Goal: Transaction & Acquisition: Purchase product/service

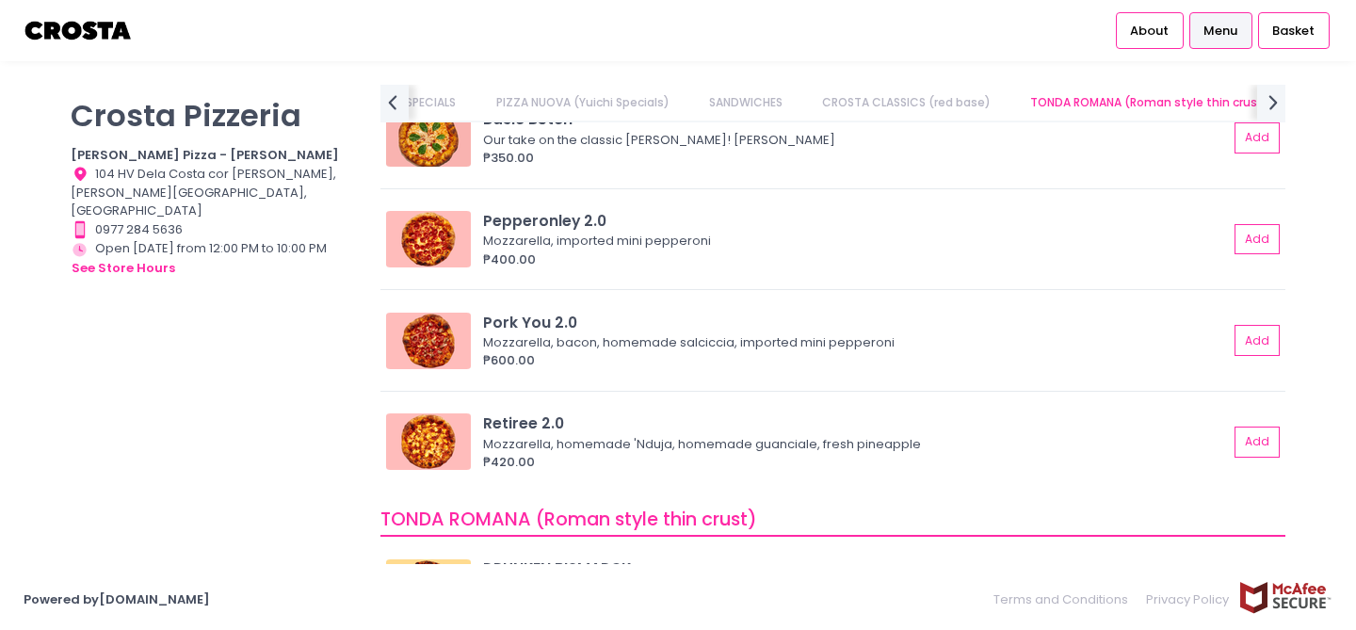
scroll to position [833, 0]
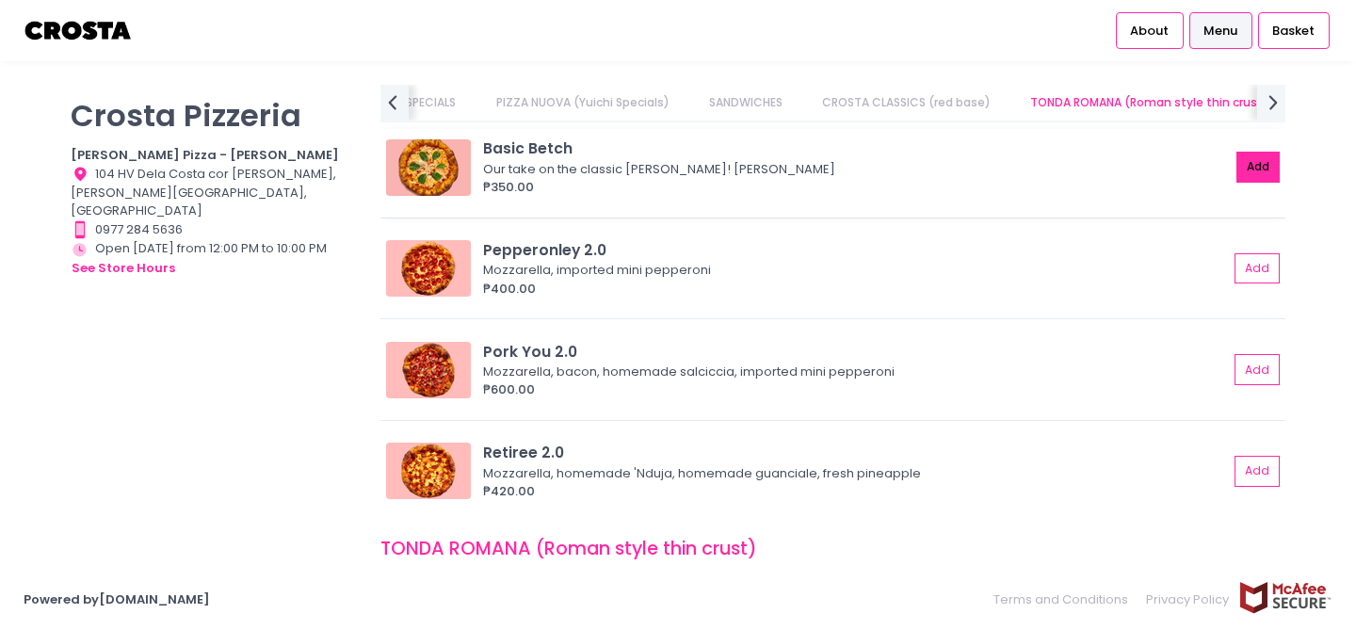
click at [1236, 158] on button "Add" at bounding box center [1257, 167] width 43 height 31
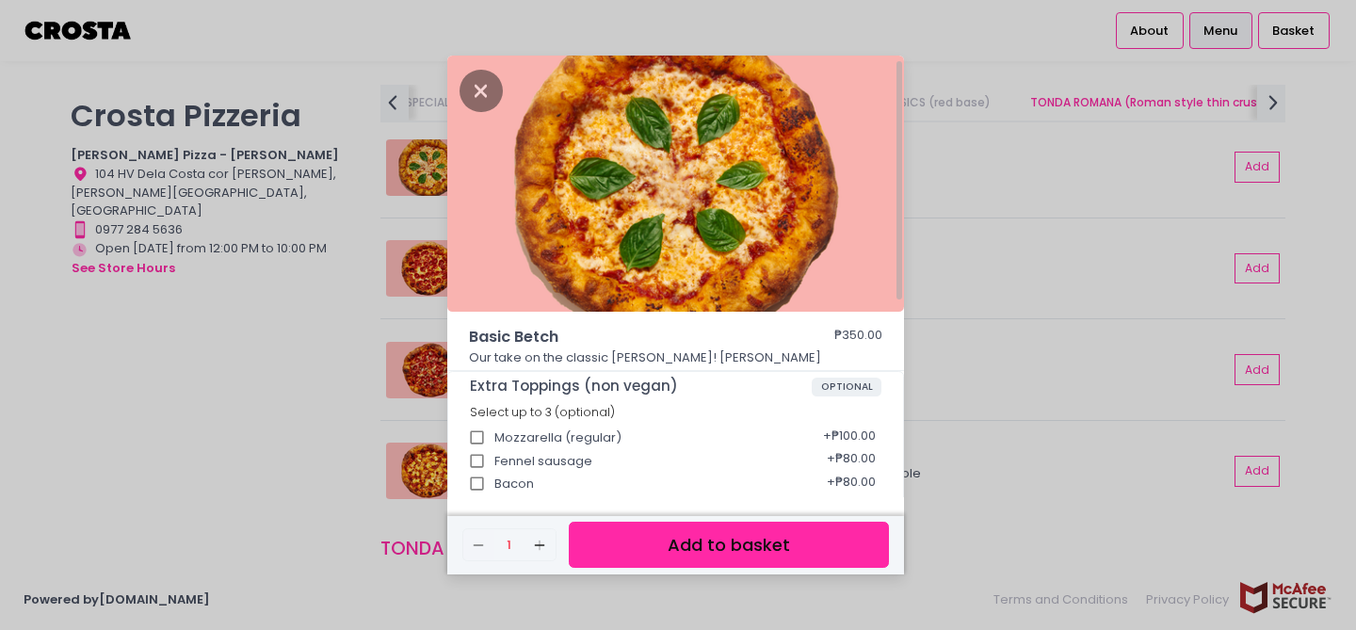
scroll to position [39, 0]
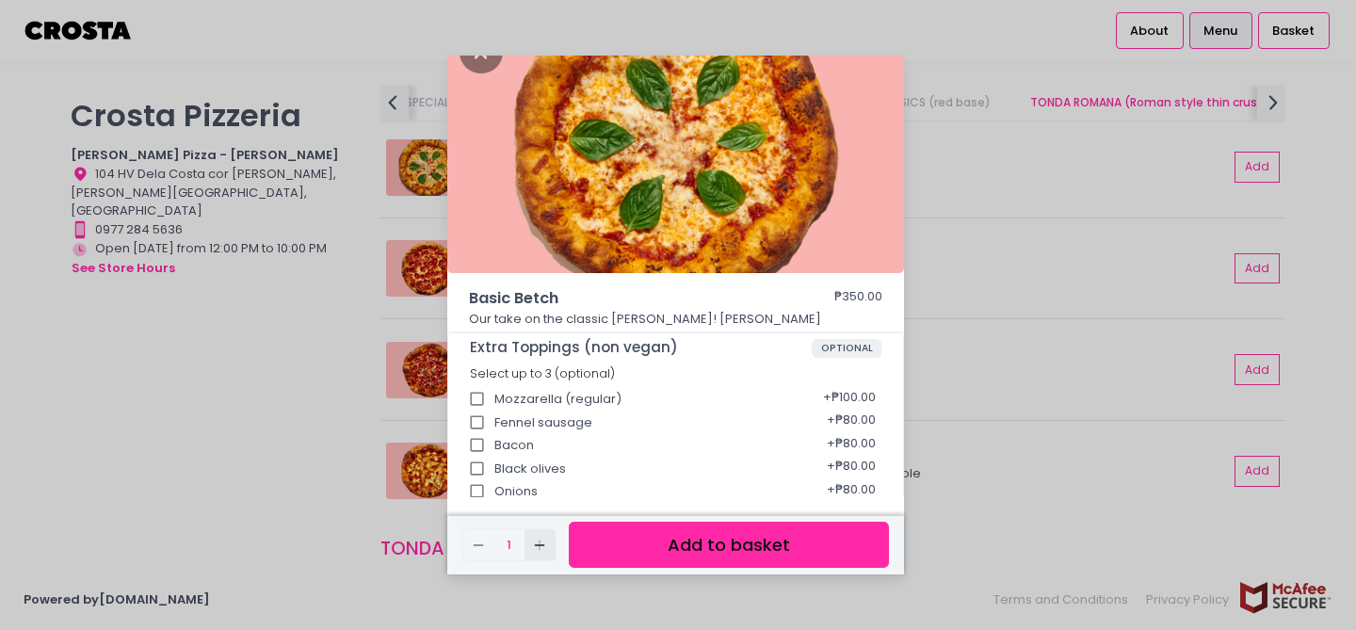
click at [538, 551] on icon "Add Created with Sketch." at bounding box center [539, 545] width 15 height 15
click at [744, 539] on button "Add to basket" at bounding box center [729, 545] width 320 height 46
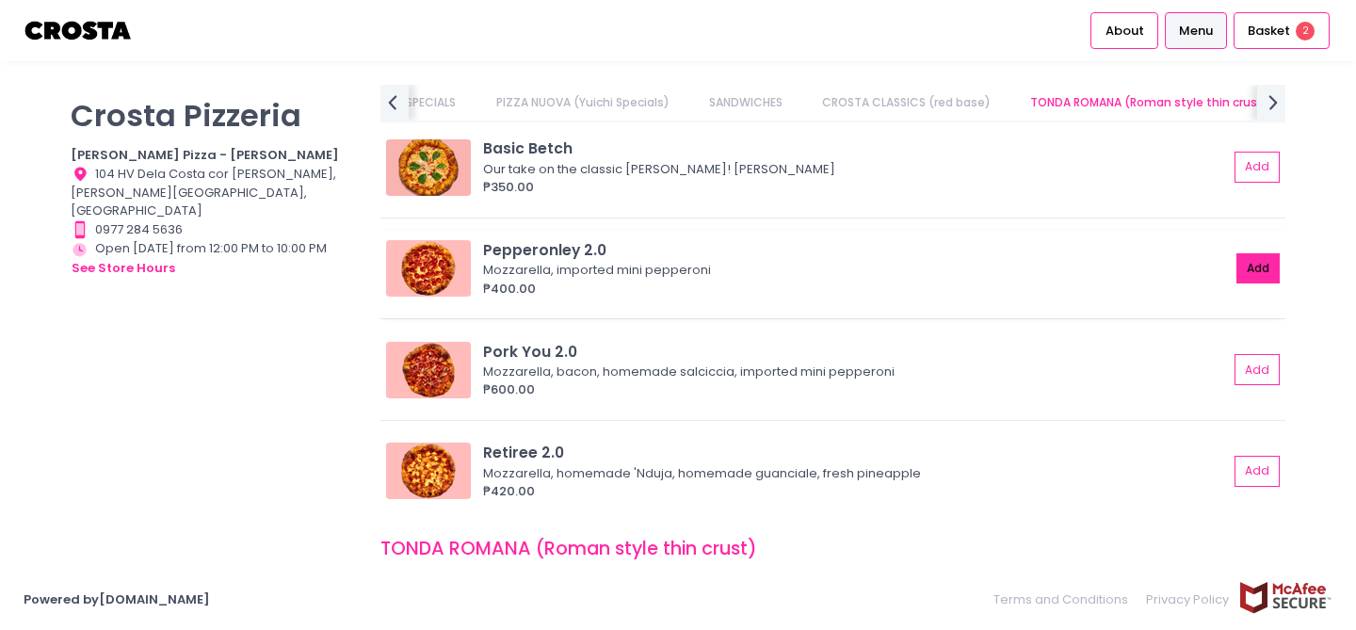
click at [1258, 271] on button "Add" at bounding box center [1257, 268] width 43 height 31
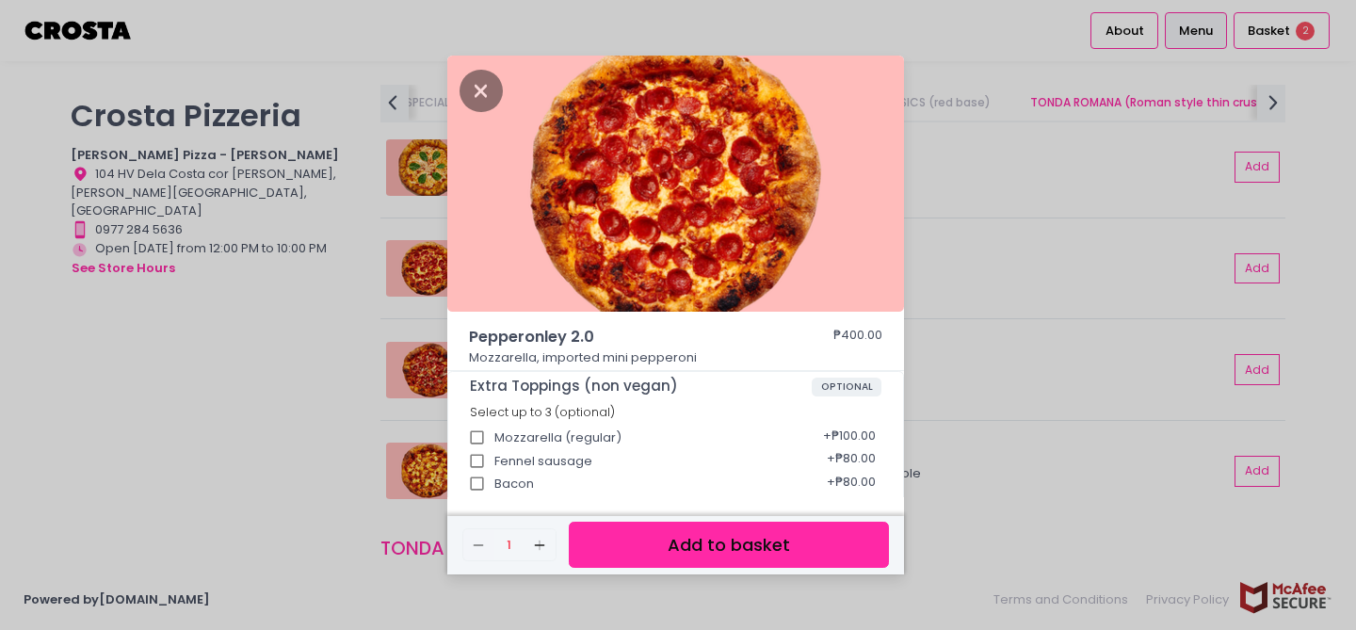
click at [753, 551] on button "Add to basket" at bounding box center [729, 545] width 320 height 46
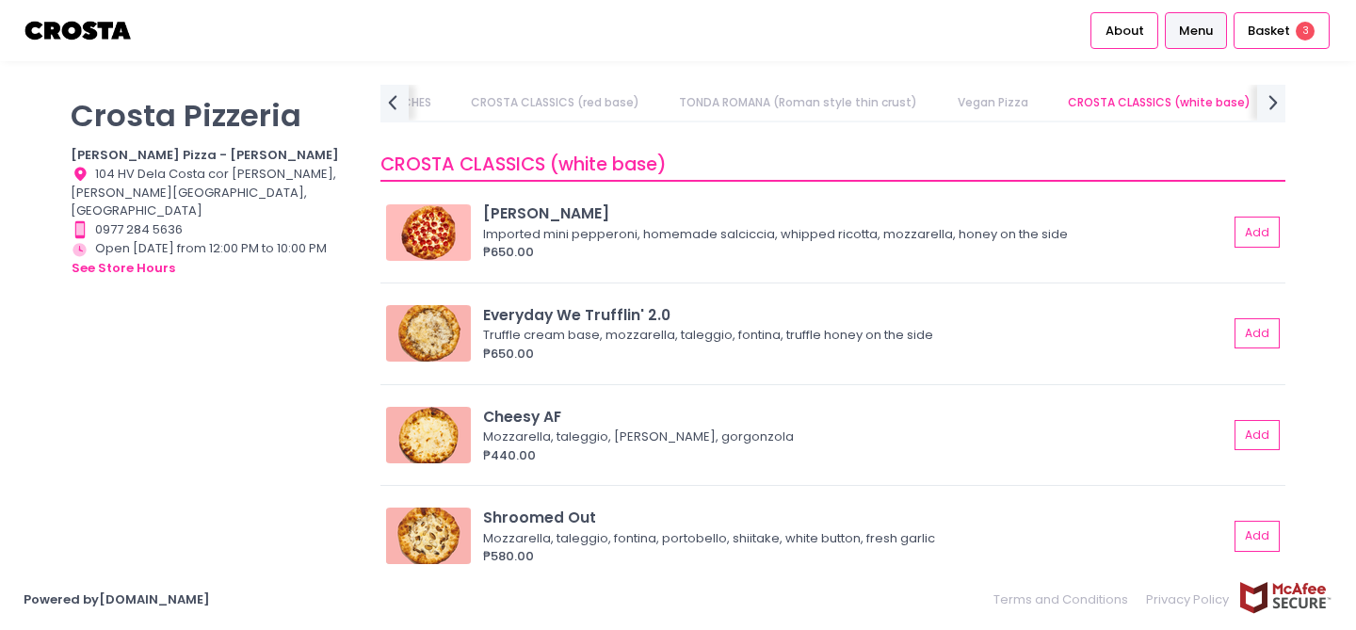
scroll to position [1841, 0]
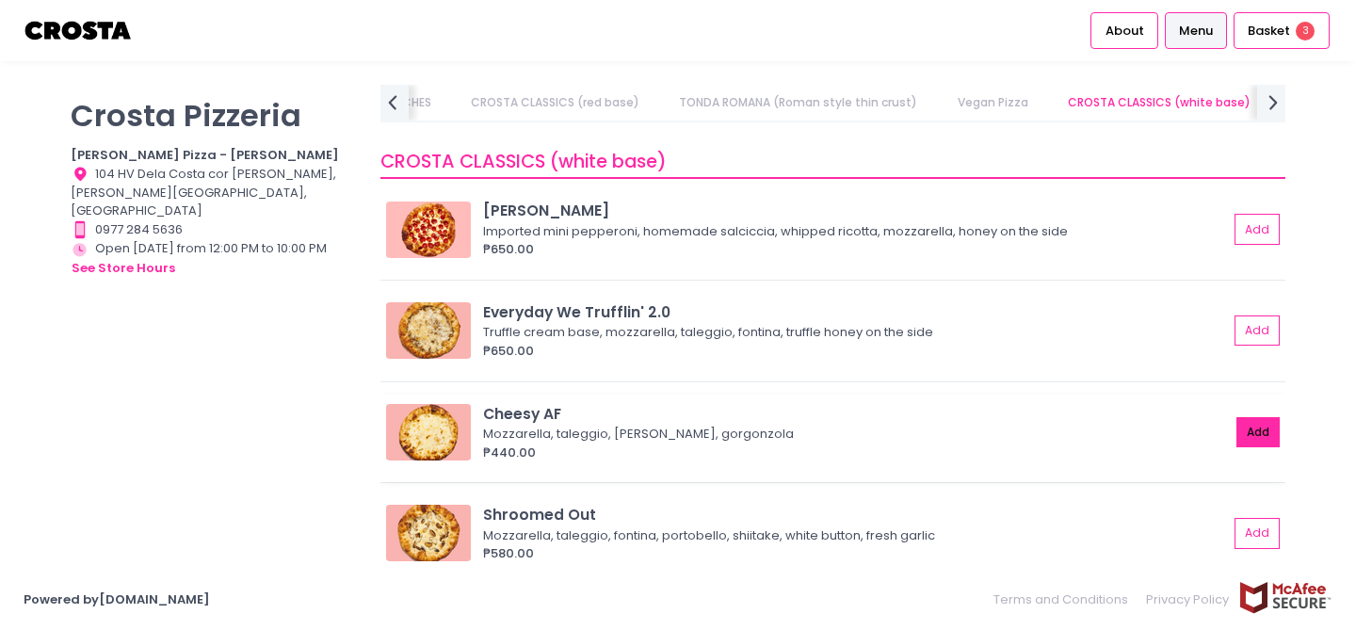
click at [1253, 425] on button "Add" at bounding box center [1257, 432] width 43 height 31
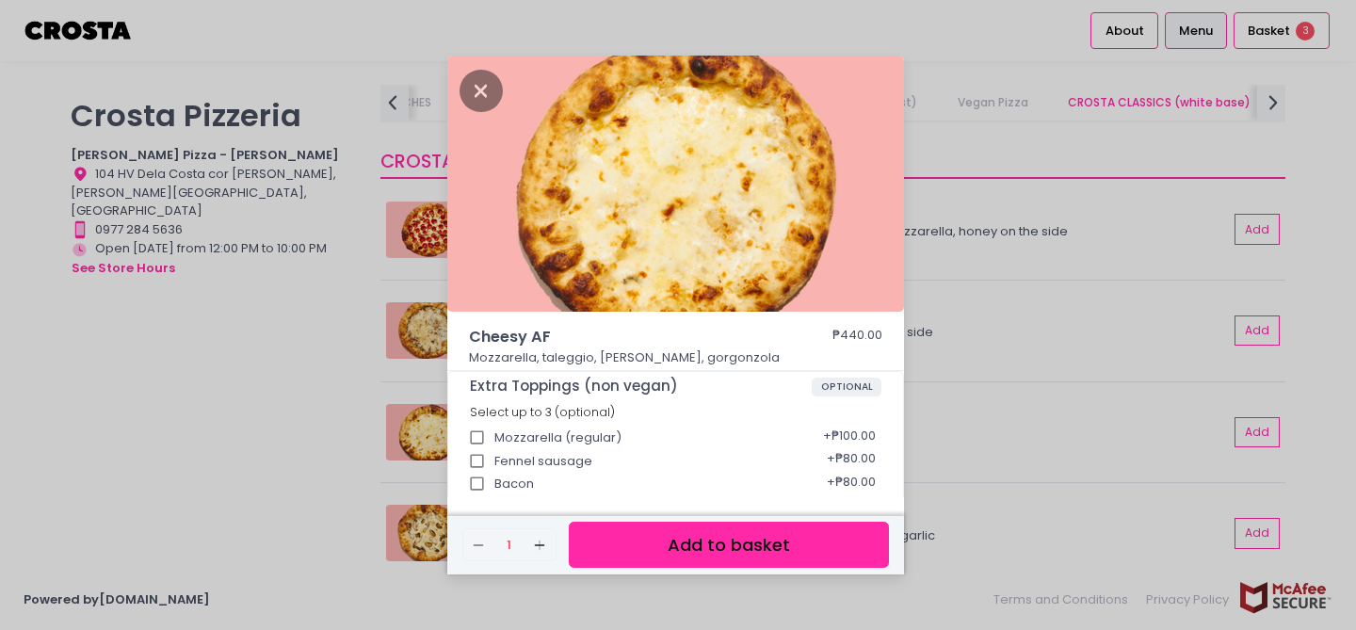
click at [812, 544] on button "Add to basket" at bounding box center [729, 545] width 320 height 46
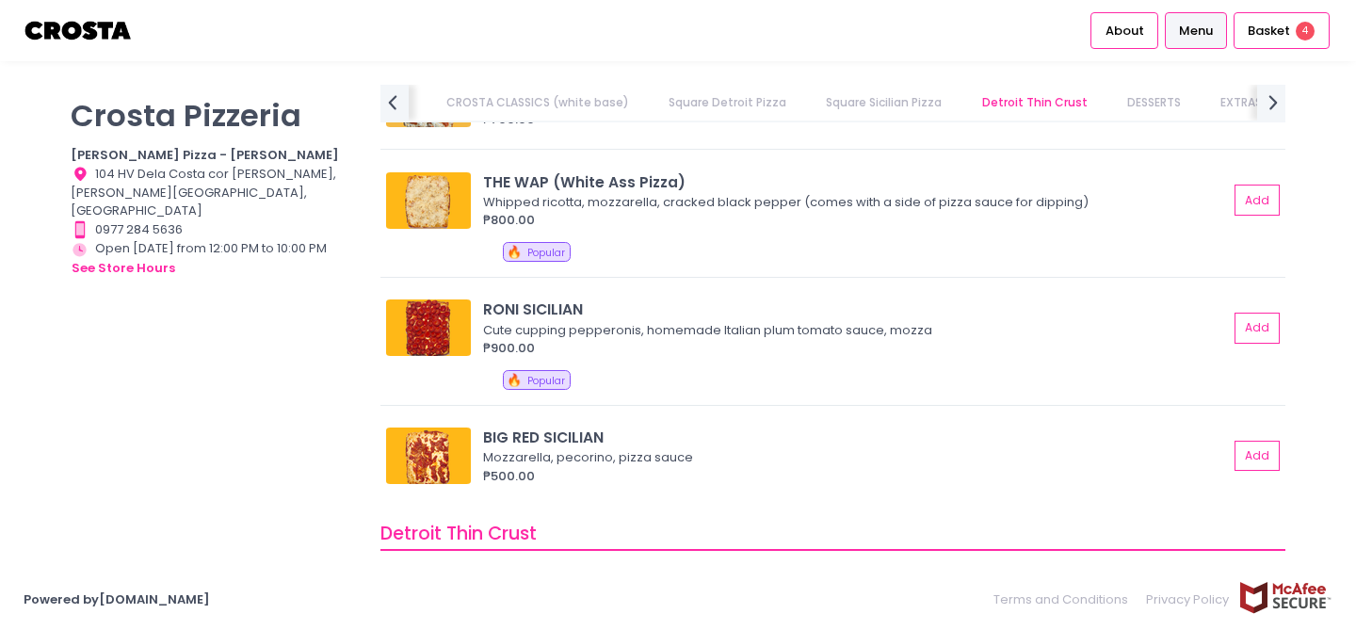
scroll to position [3334, 0]
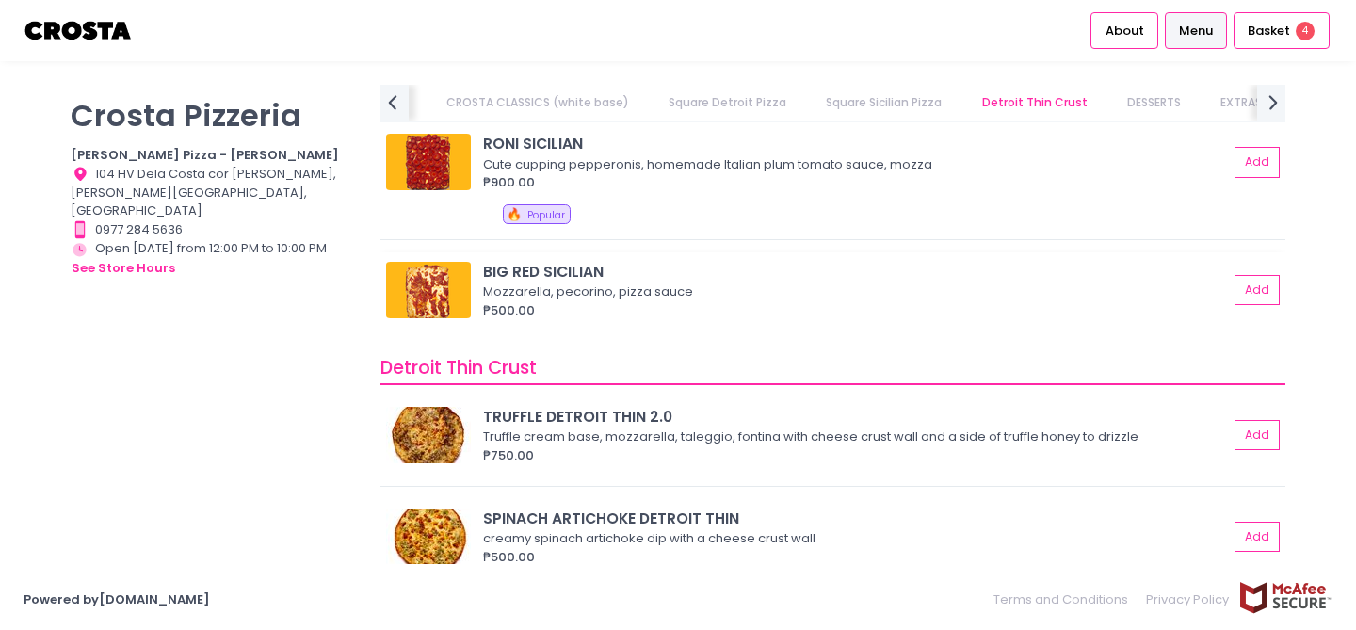
click at [417, 291] on img at bounding box center [428, 290] width 85 height 56
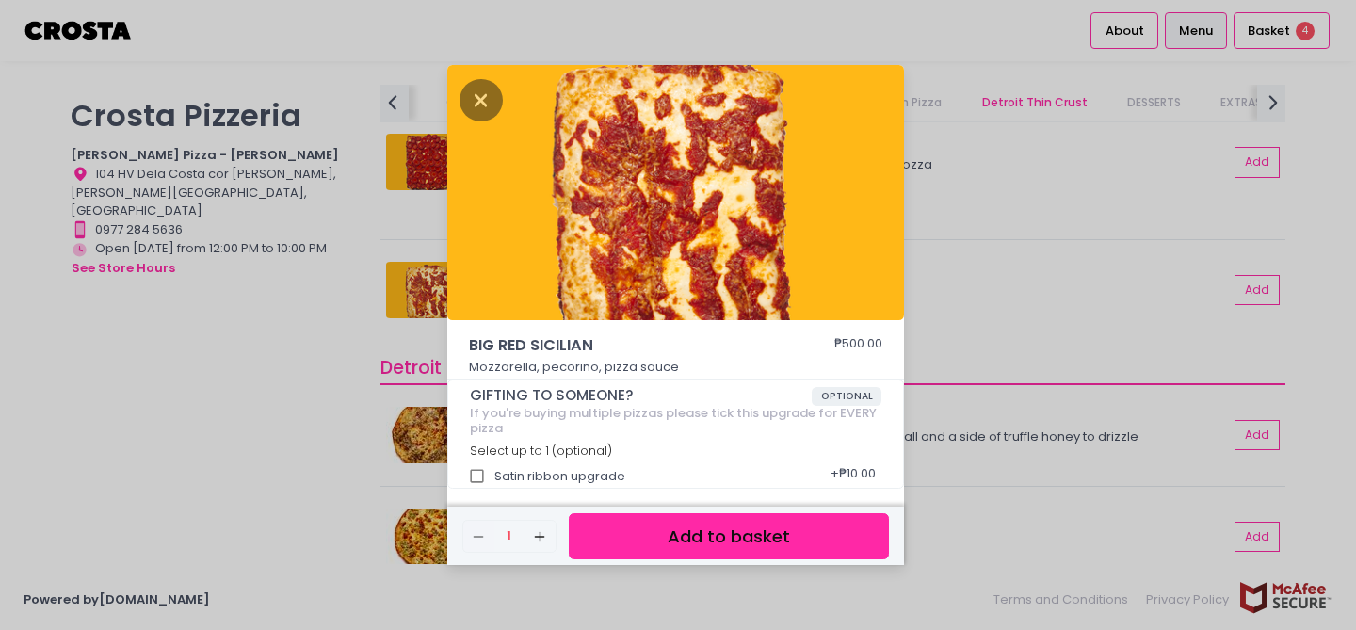
click at [373, 312] on div "BIG RED SICILIAN ₱500.00 Mozzarella, pecorino, pizza sauce GIFTING TO SOMEONE? …" at bounding box center [678, 315] width 1356 height 630
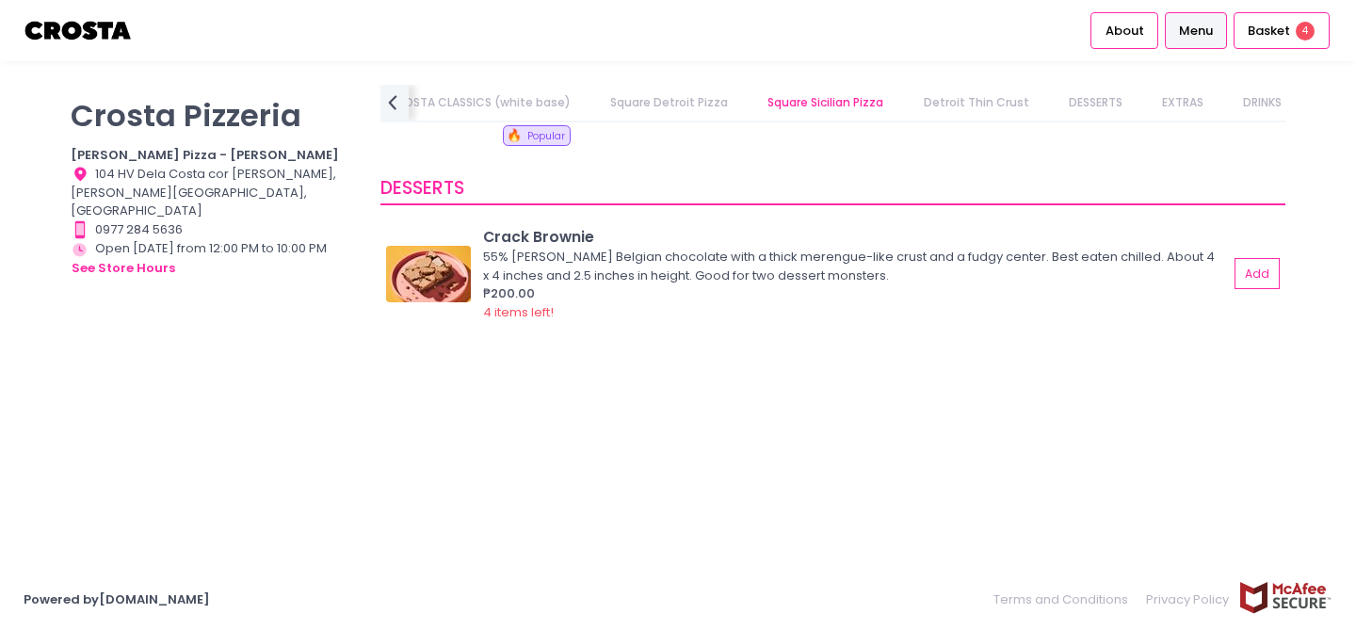
scroll to position [3445, 0]
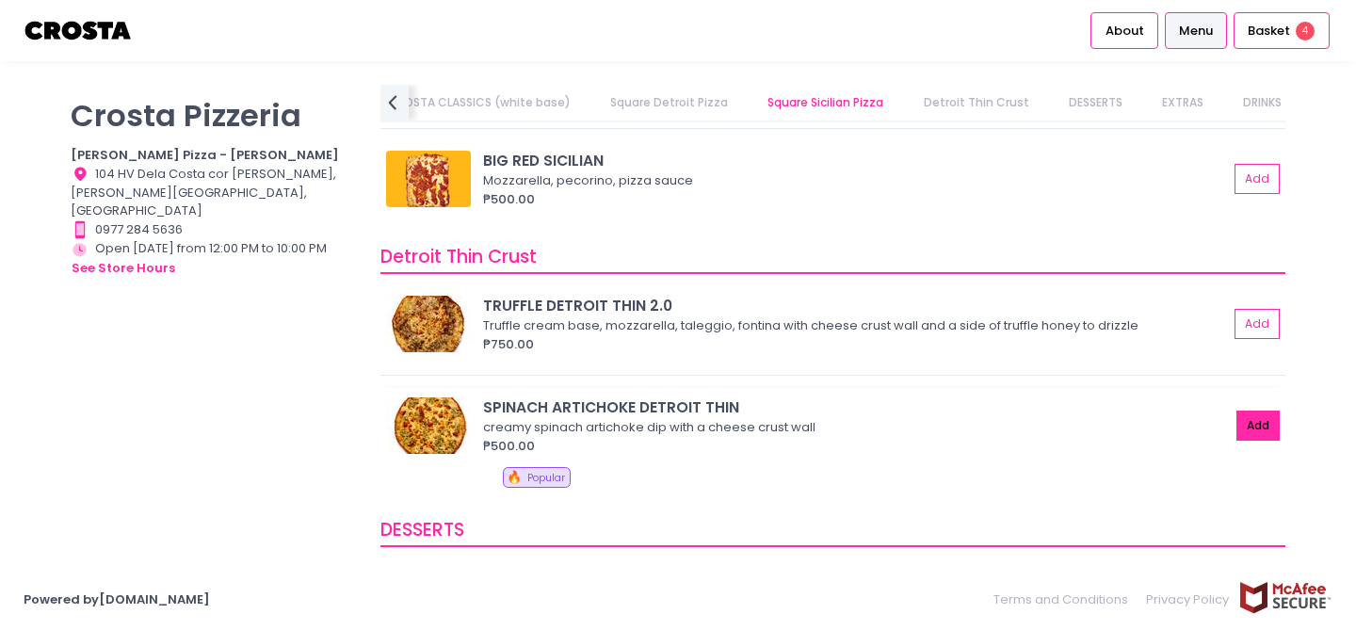
click at [1236, 416] on button "Add" at bounding box center [1257, 425] width 43 height 31
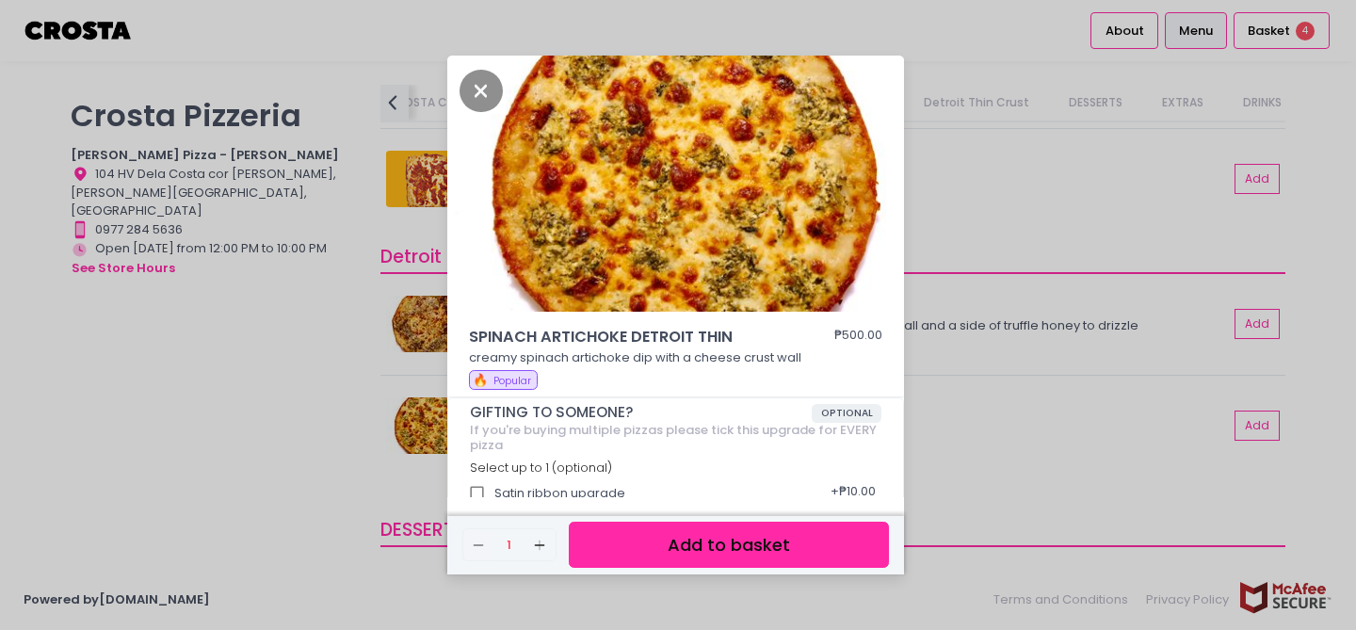
click at [807, 548] on button "Add to basket" at bounding box center [729, 545] width 320 height 46
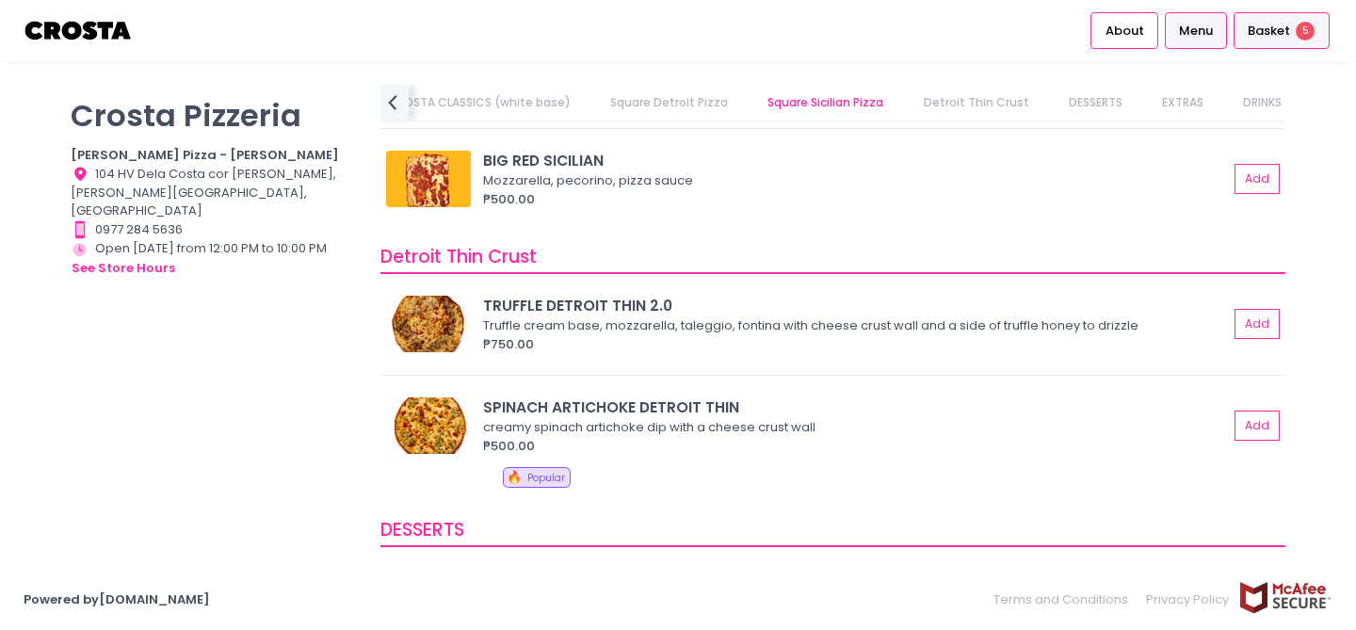
click at [1283, 40] on span "Basket" at bounding box center [1268, 31] width 42 height 19
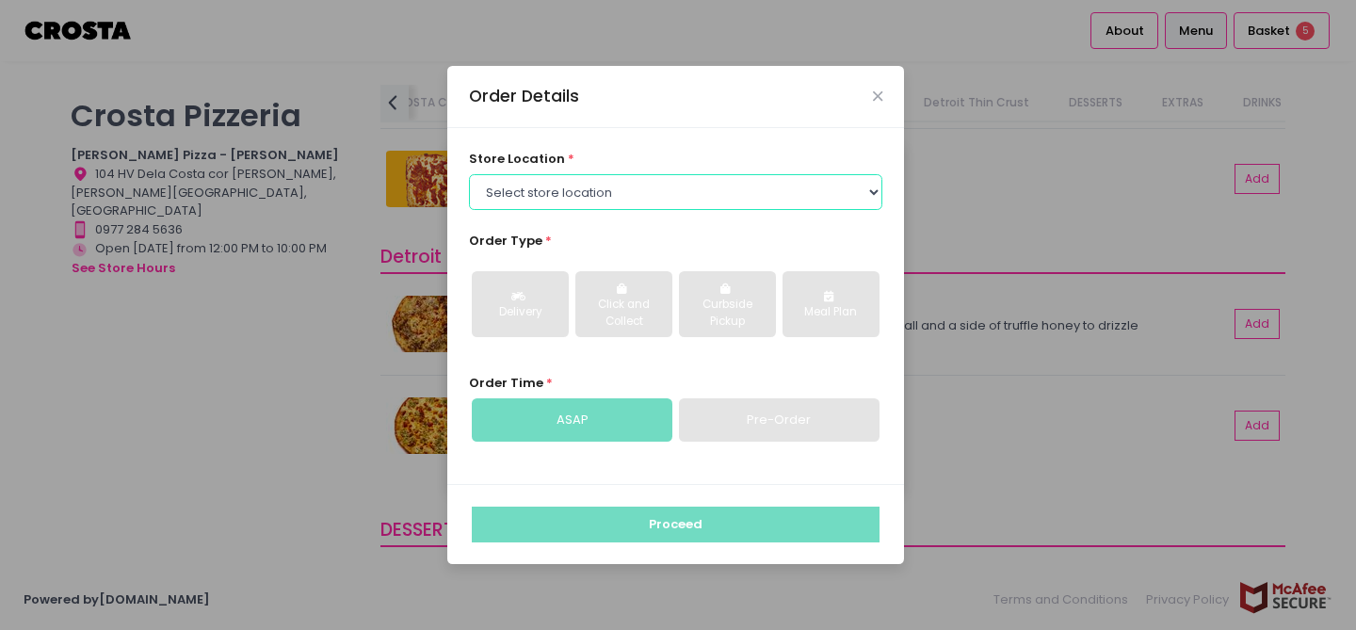
click at [785, 180] on select "Select store location [PERSON_NAME] Pizza - [PERSON_NAME] Pizza - [GEOGRAPHIC_D…" at bounding box center [676, 192] width 414 height 36
select select "5fabb2e53664a8677beaeb89"
click at [469, 174] on select "Select store location [PERSON_NAME] Pizza - [PERSON_NAME] Pizza - [GEOGRAPHIC_D…" at bounding box center [676, 192] width 414 height 36
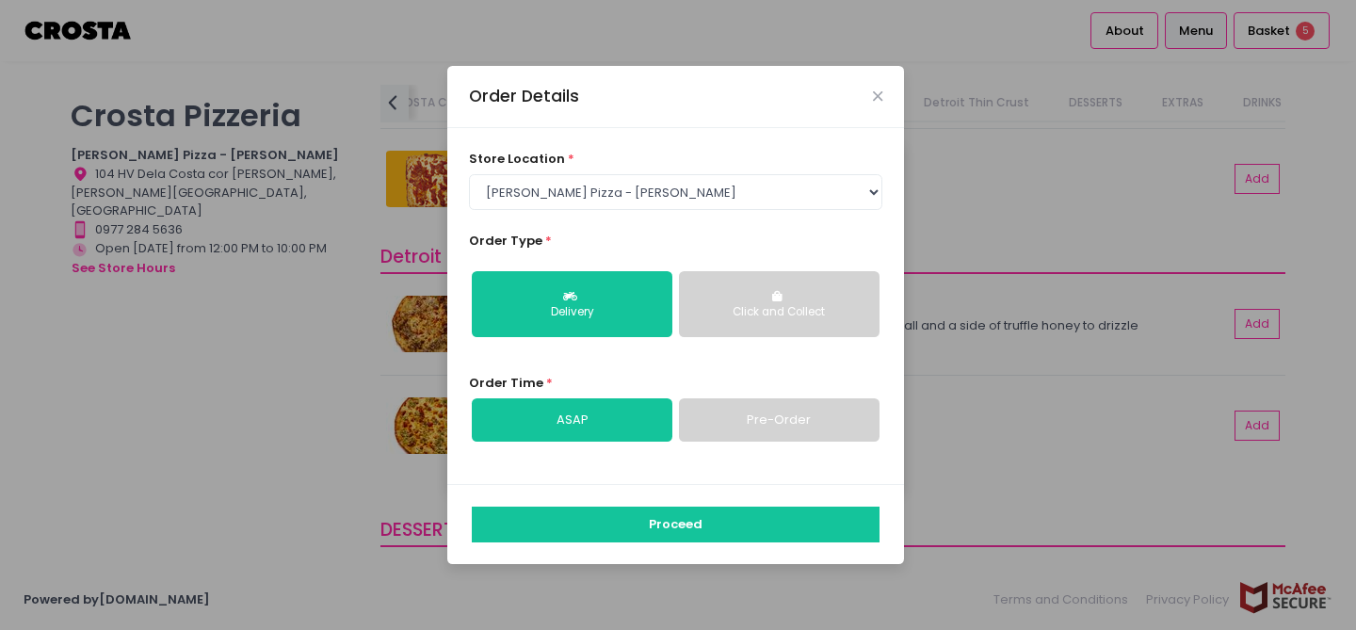
click at [841, 307] on div "Click and Collect" at bounding box center [779, 312] width 174 height 17
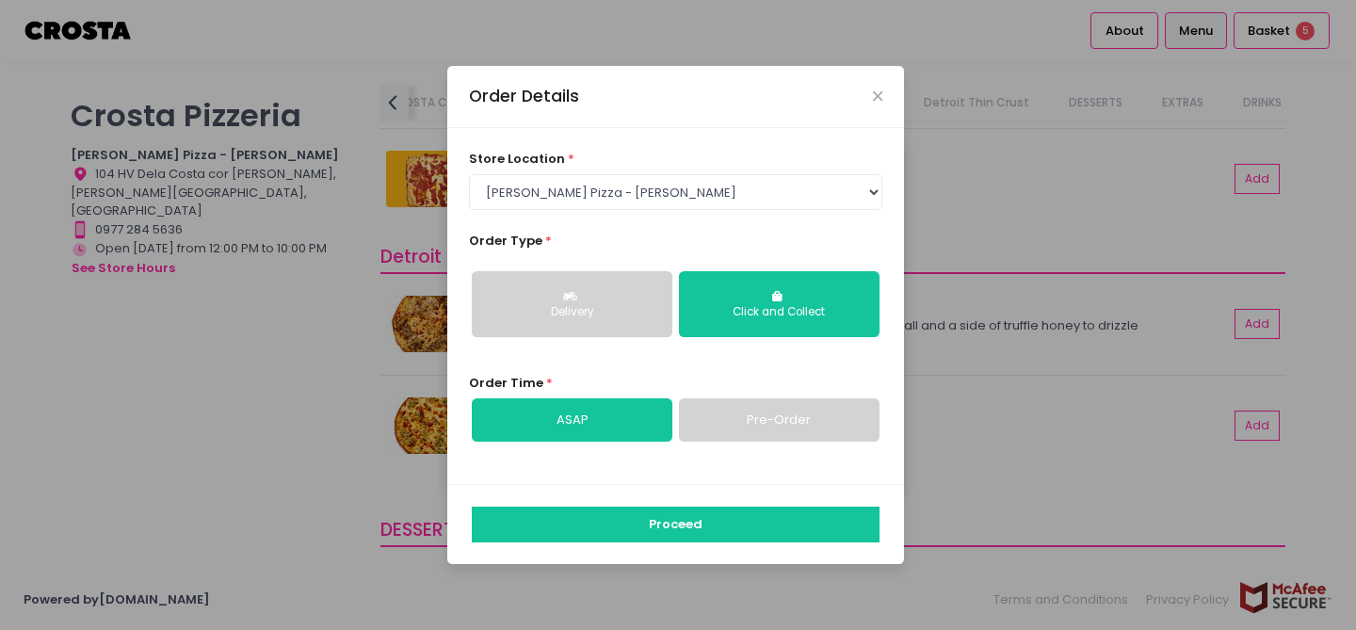
click at [760, 426] on link "Pre-Order" at bounding box center [779, 419] width 201 height 43
select select "[DATE]"
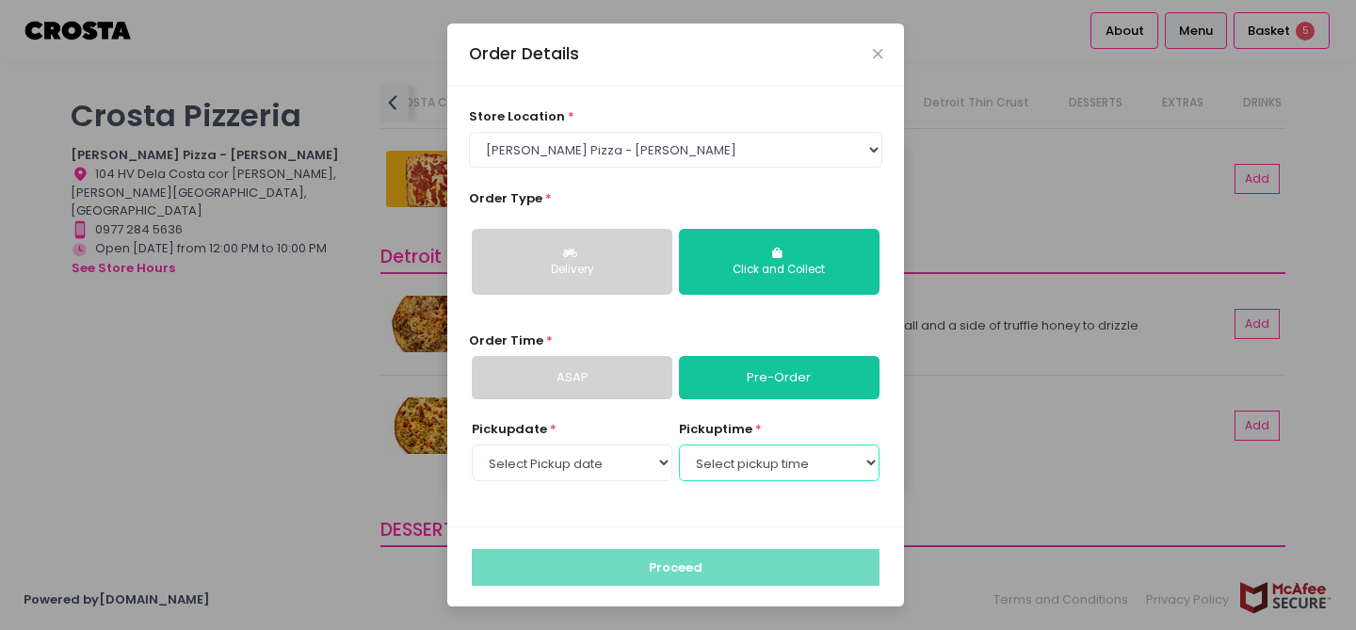
click at [769, 466] on select "Select pickup time 01:30 PM - 02:00 PM 02:00 PM - 02:30 PM 02:30 PM - 03:00 PM …" at bounding box center [779, 462] width 201 height 36
select select "16:00"
click at [679, 444] on select "Select pickup time 01:30 PM - 02:00 PM 02:00 PM - 02:30 PM 02:30 PM - 03:00 PM …" at bounding box center [779, 462] width 201 height 36
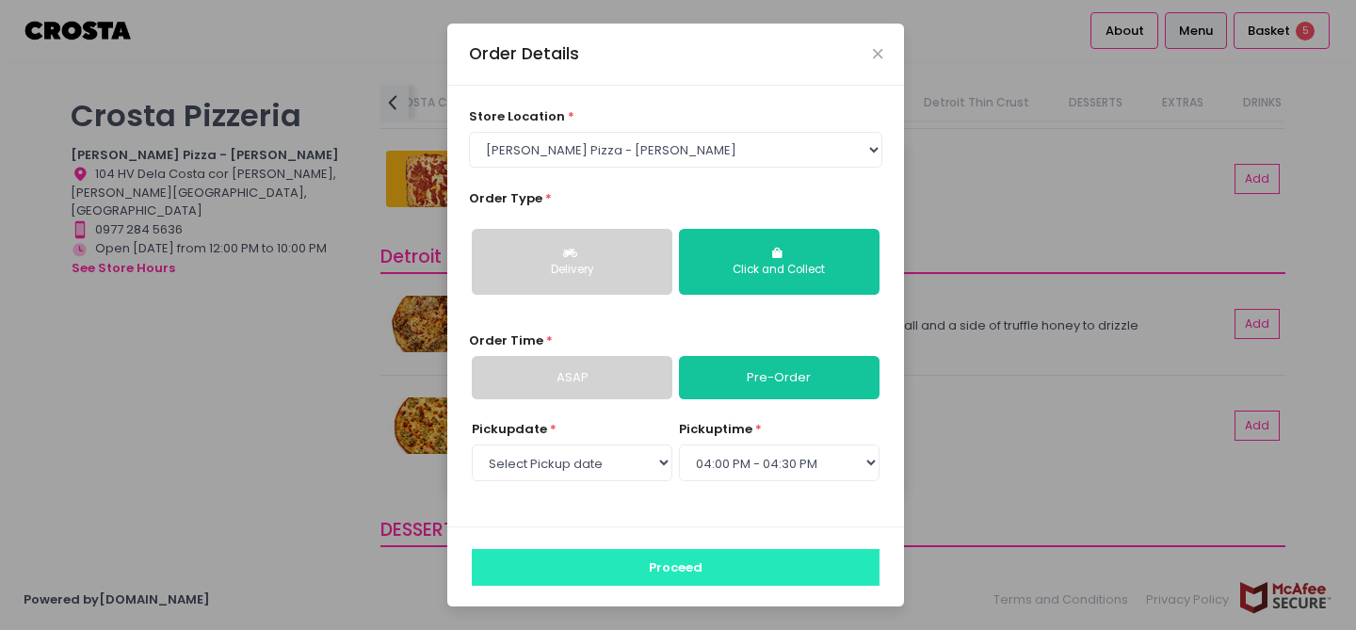
click at [776, 562] on button "Proceed" at bounding box center [676, 567] width 408 height 36
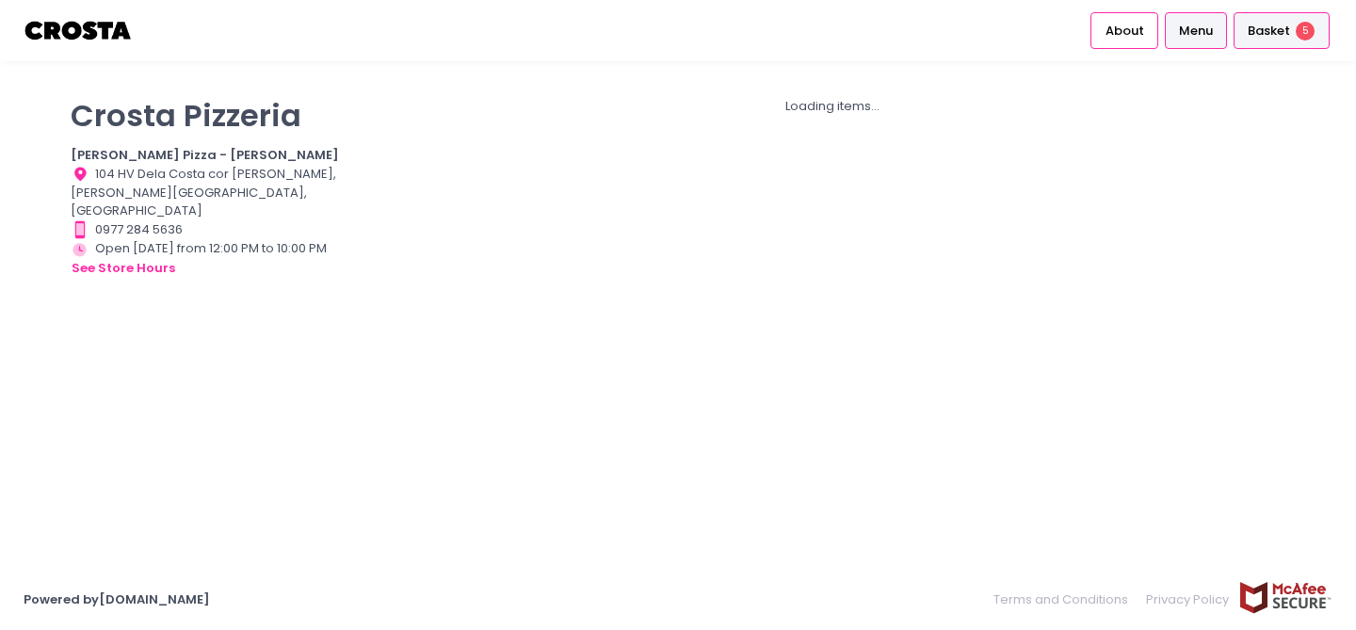
click at [1275, 33] on span "Basket" at bounding box center [1268, 31] width 42 height 19
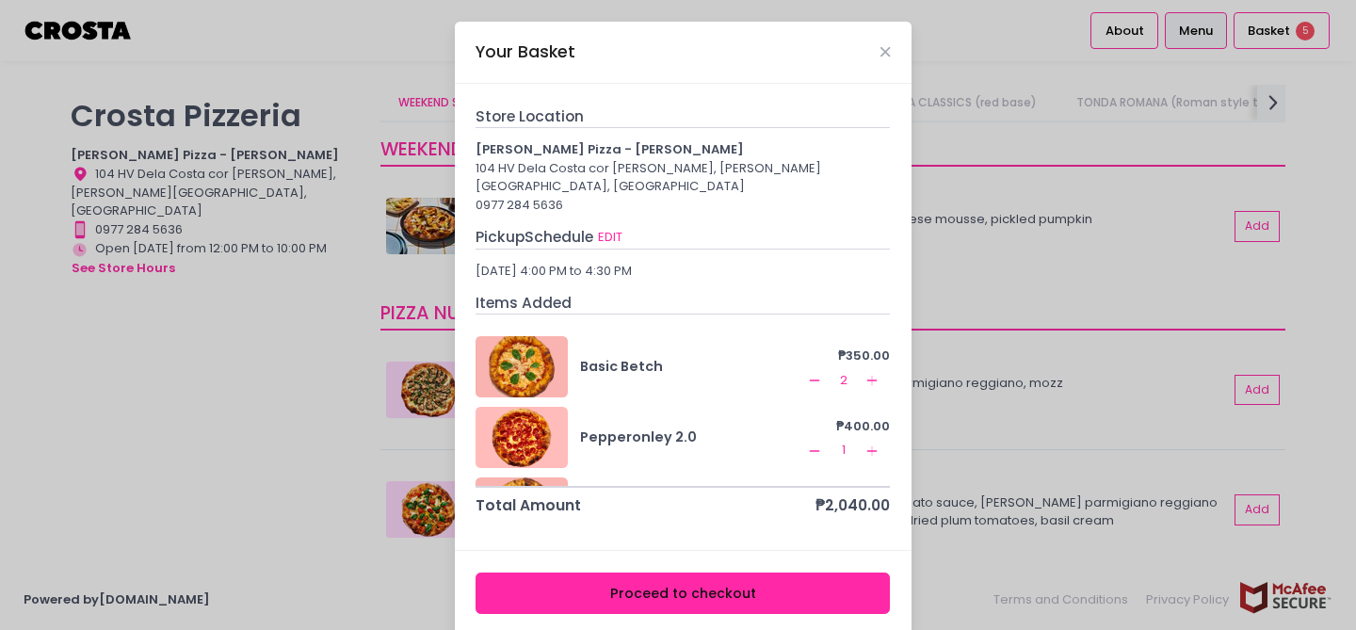
click at [807, 373] on icon "Remove Created with Sketch." at bounding box center [814, 380] width 15 height 15
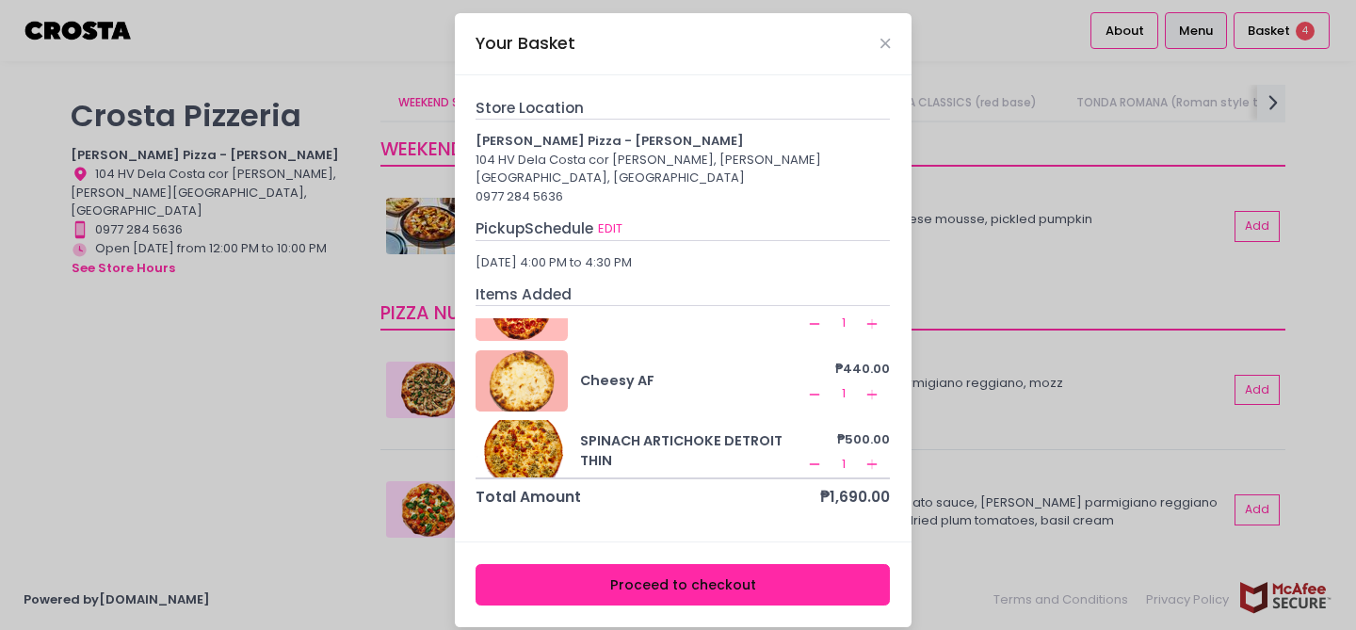
scroll to position [132, 0]
